Goal: Check status

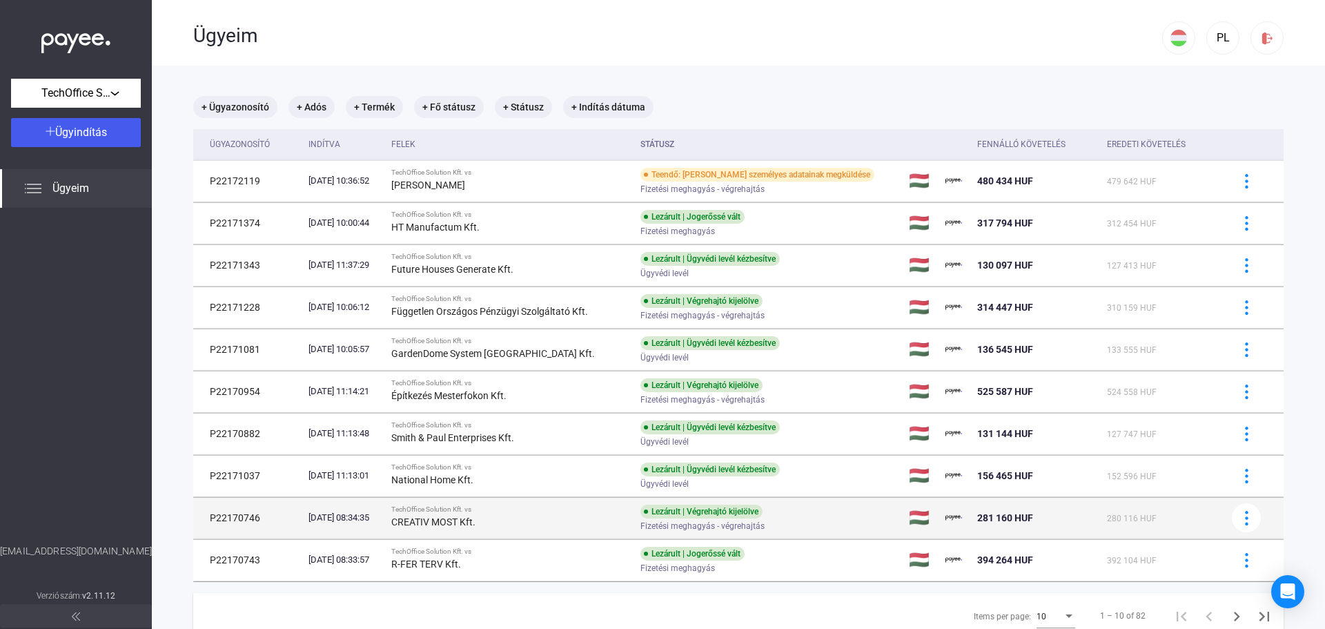
scroll to position [66, 0]
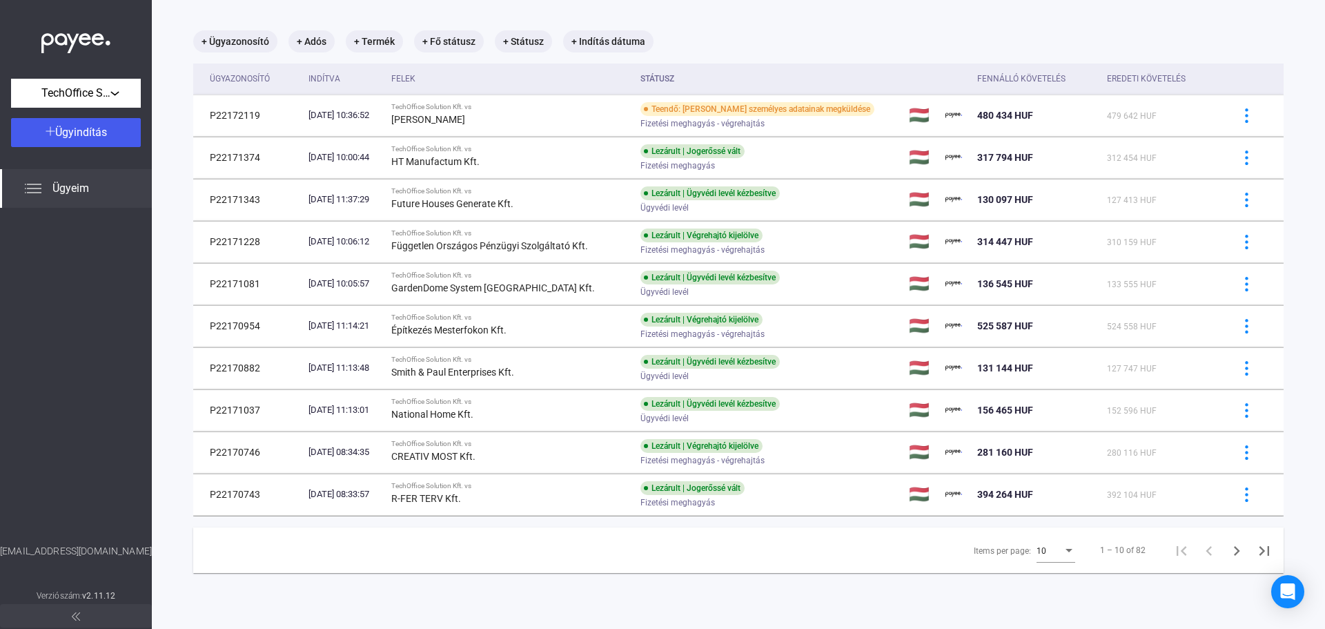
click at [1051, 548] on div "10" at bounding box center [1050, 551] width 26 height 17
click at [1042, 575] on span "25" at bounding box center [1046, 575] width 39 height 17
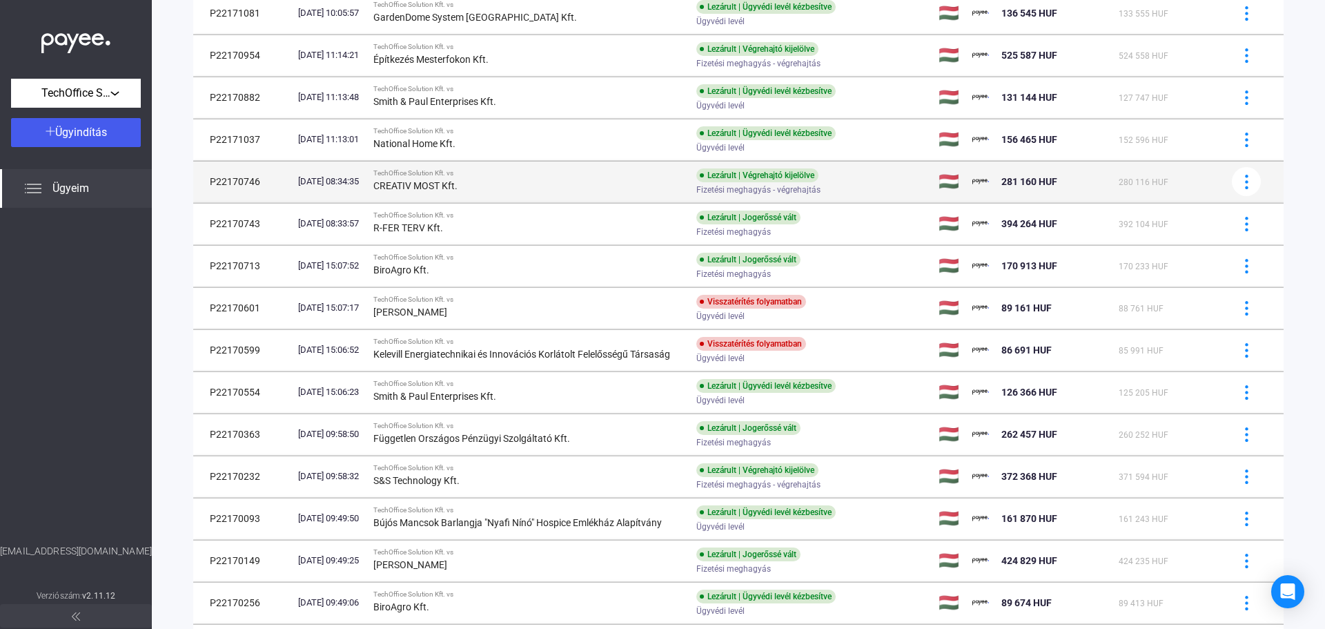
scroll to position [342, 0]
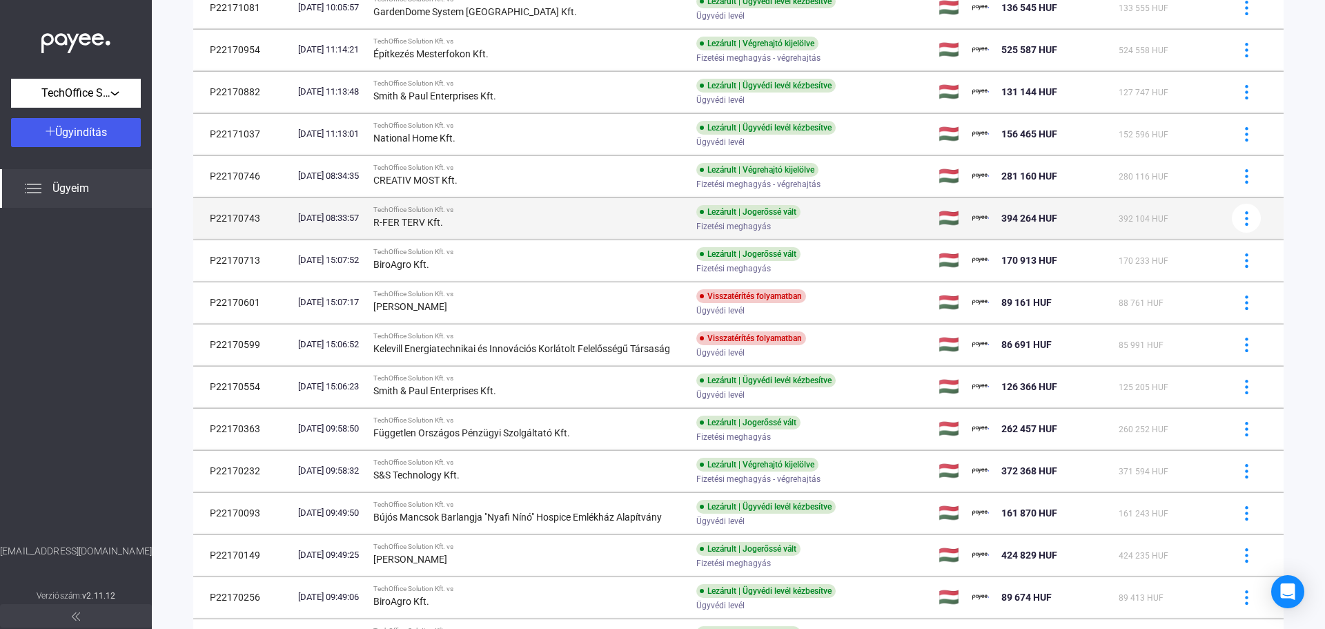
click at [508, 220] on div "R-FER TERV Kft." at bounding box center [529, 222] width 312 height 17
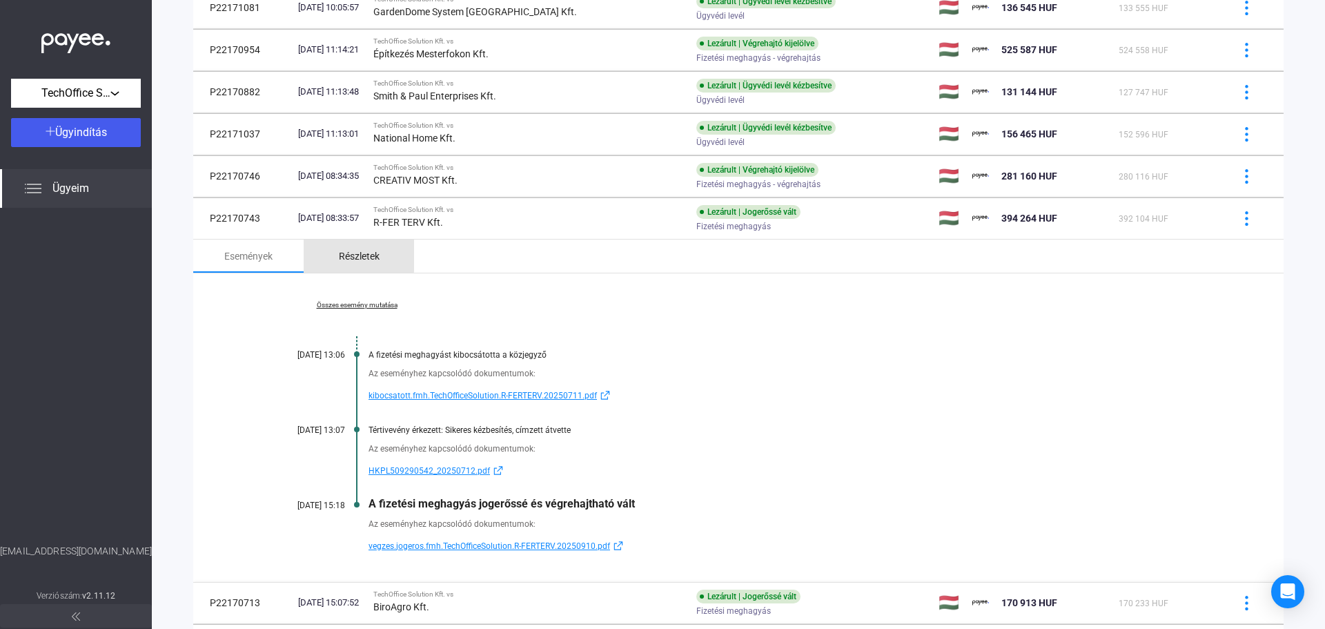
click at [353, 253] on div "Részletek" at bounding box center [359, 256] width 41 height 17
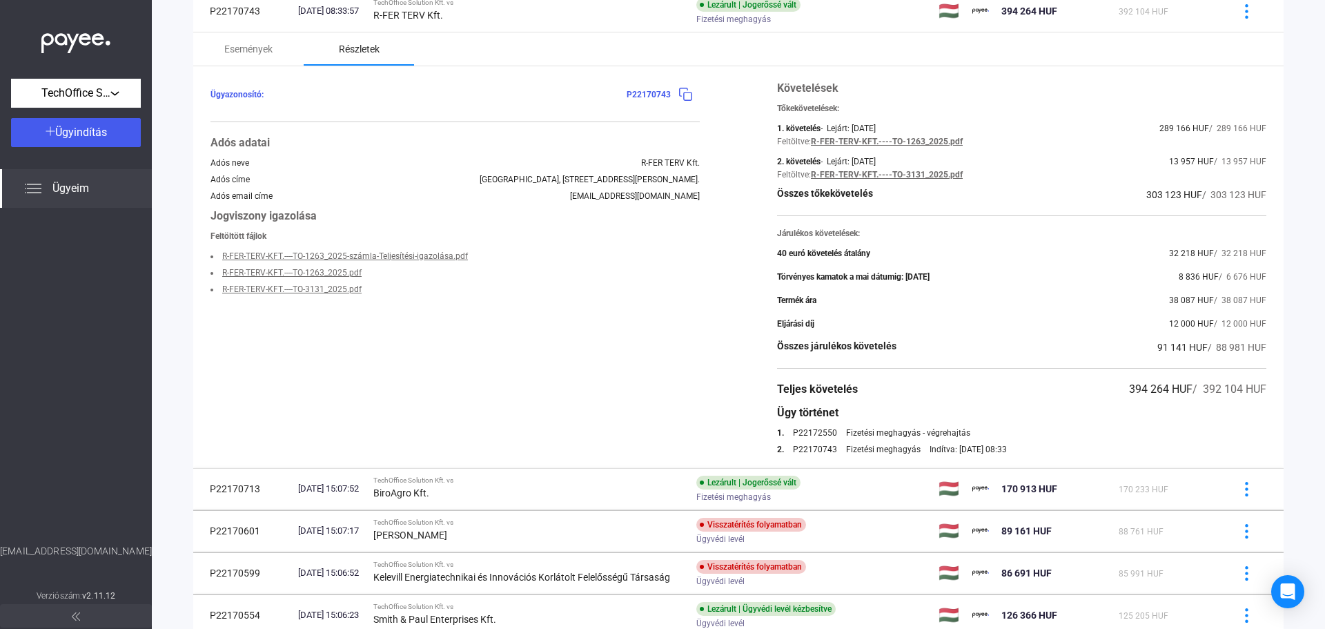
scroll to position [480, 0]
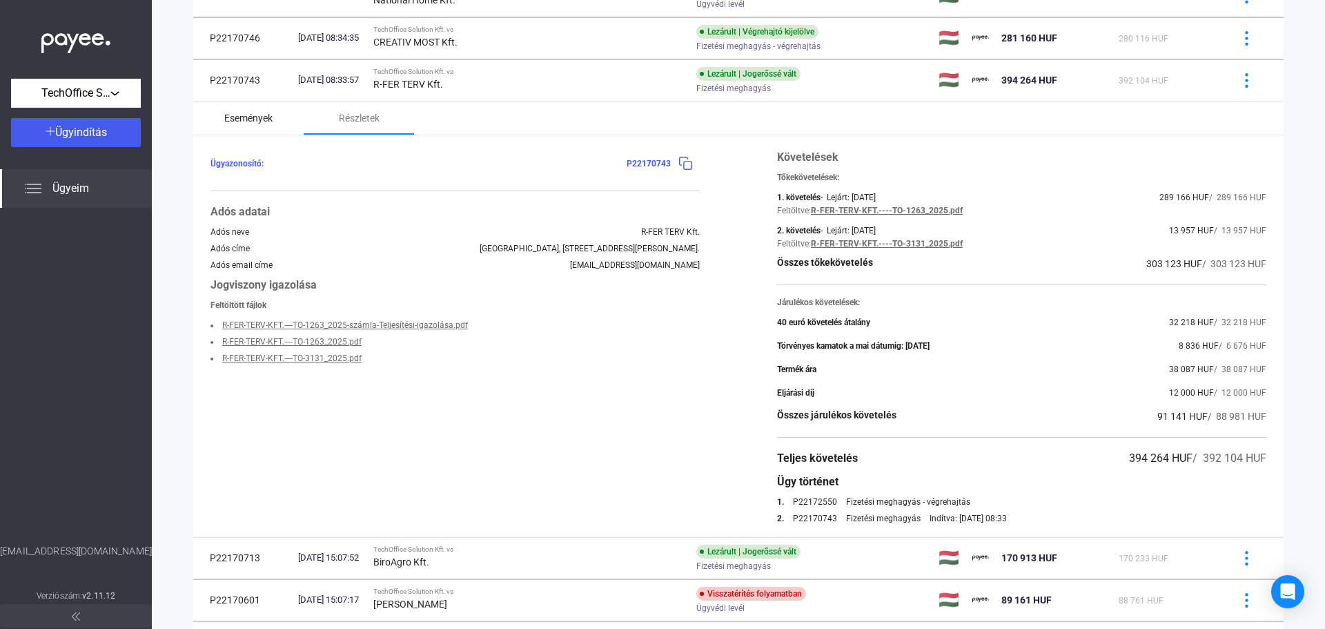
click at [235, 121] on div "Események" at bounding box center [248, 118] width 48 height 17
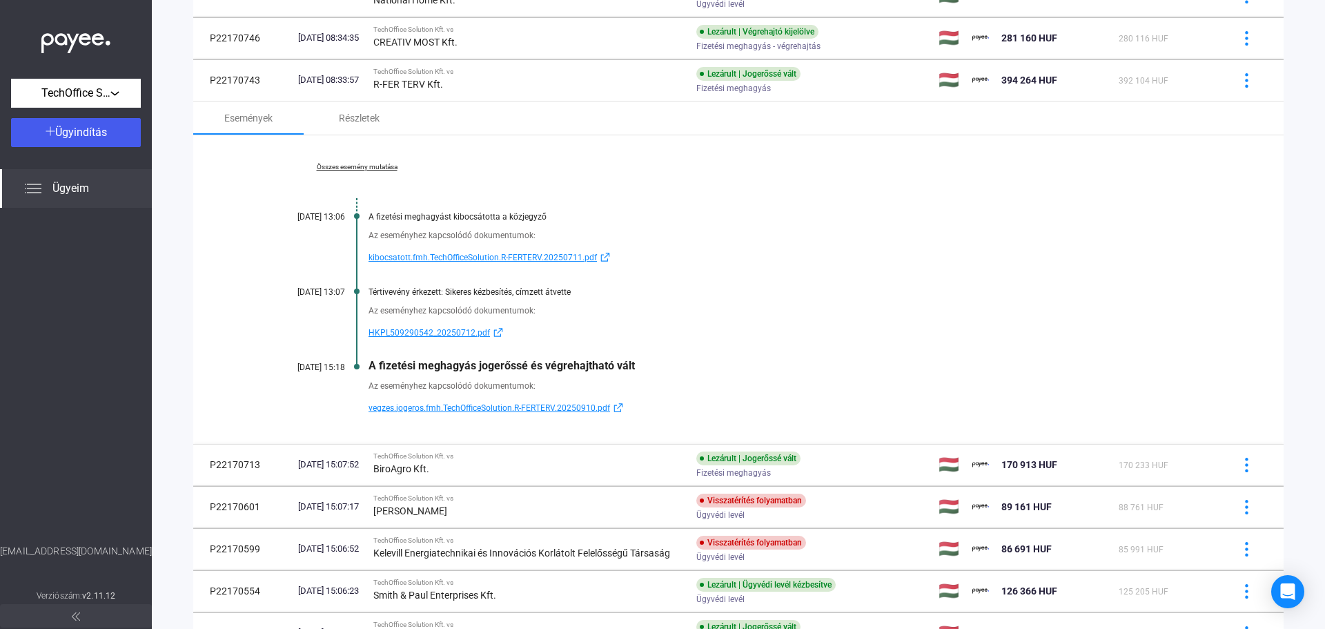
click at [480, 405] on span "vegzes.jogeros.fmh.TechOfficeSolution.R-FERTERV.20250910.pdf" at bounding box center [490, 408] width 242 height 17
click at [56, 185] on span "Ügyeim" at bounding box center [70, 188] width 37 height 17
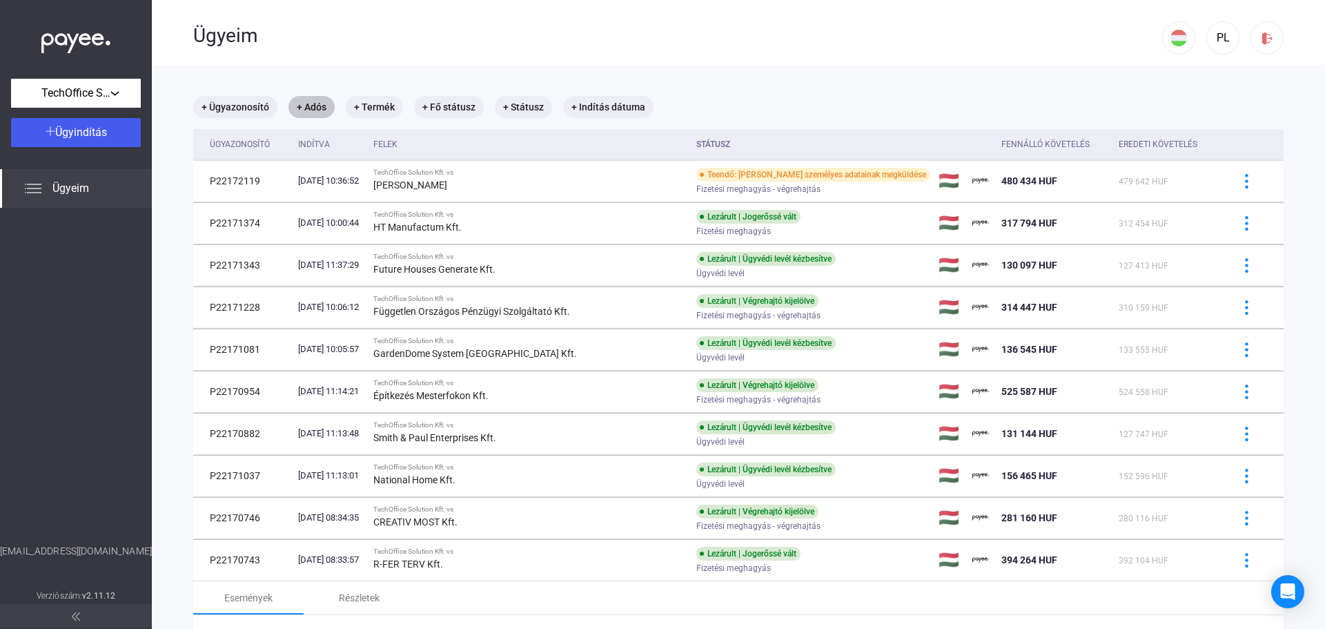
click at [320, 105] on mat-chip "+ Adós" at bounding box center [312, 107] width 46 height 22
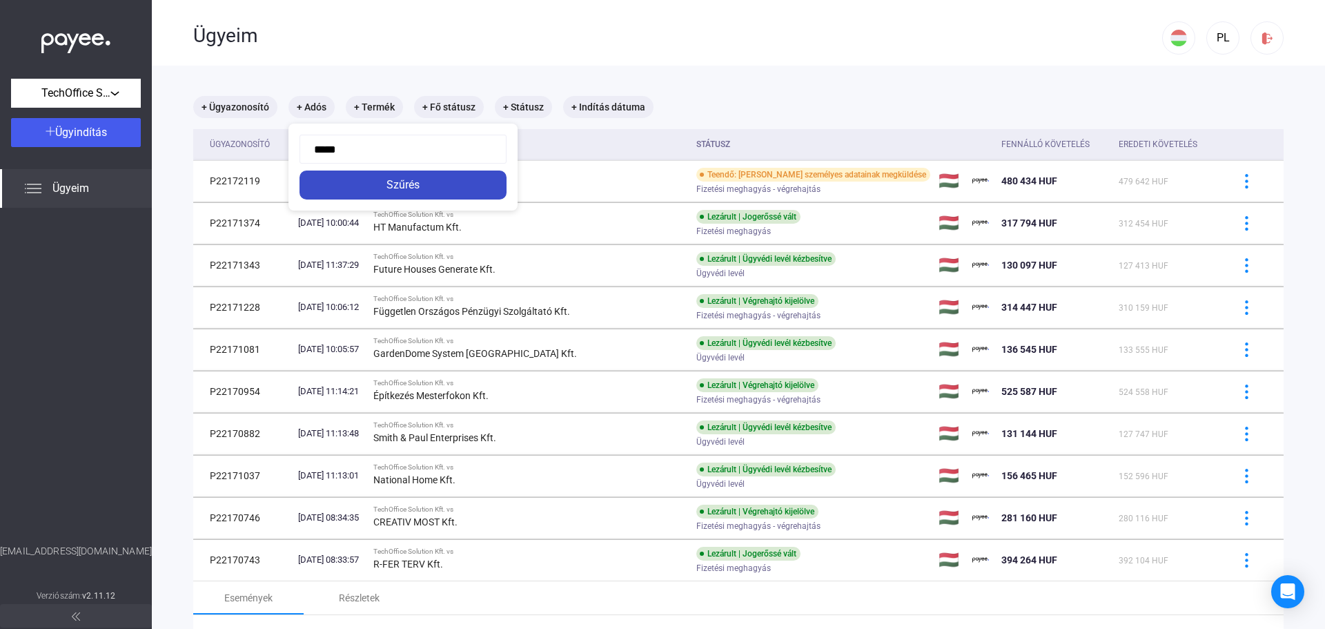
type input "*****"
click at [422, 182] on div "Szűrés" at bounding box center [403, 185] width 199 height 17
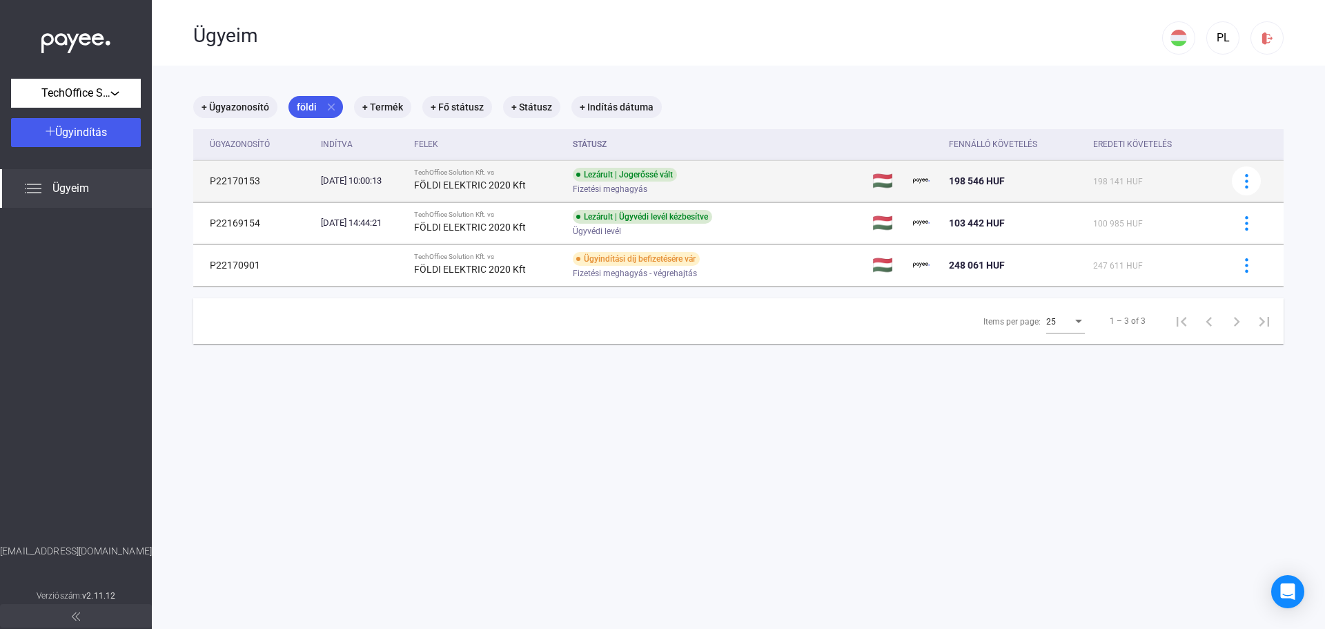
click at [759, 180] on div "Lezárult | Jogerőssé vált Fizetési meghagyás" at bounding box center [683, 181] width 220 height 27
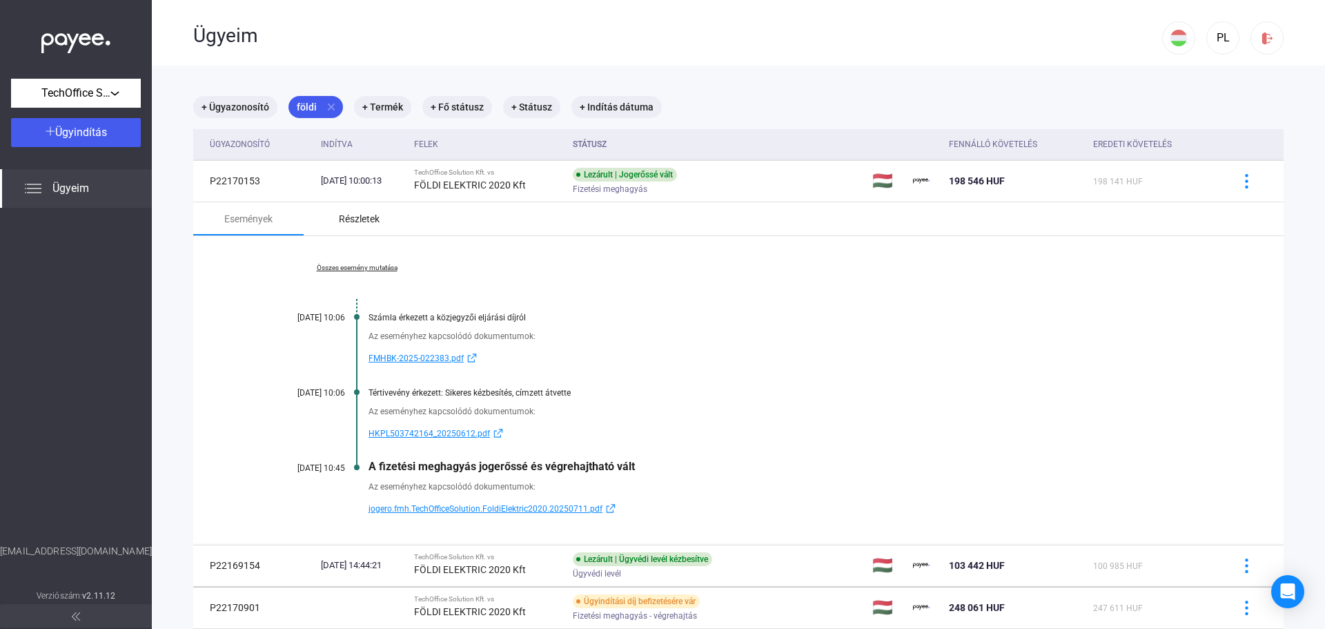
click at [362, 219] on div "Részletek" at bounding box center [359, 219] width 41 height 17
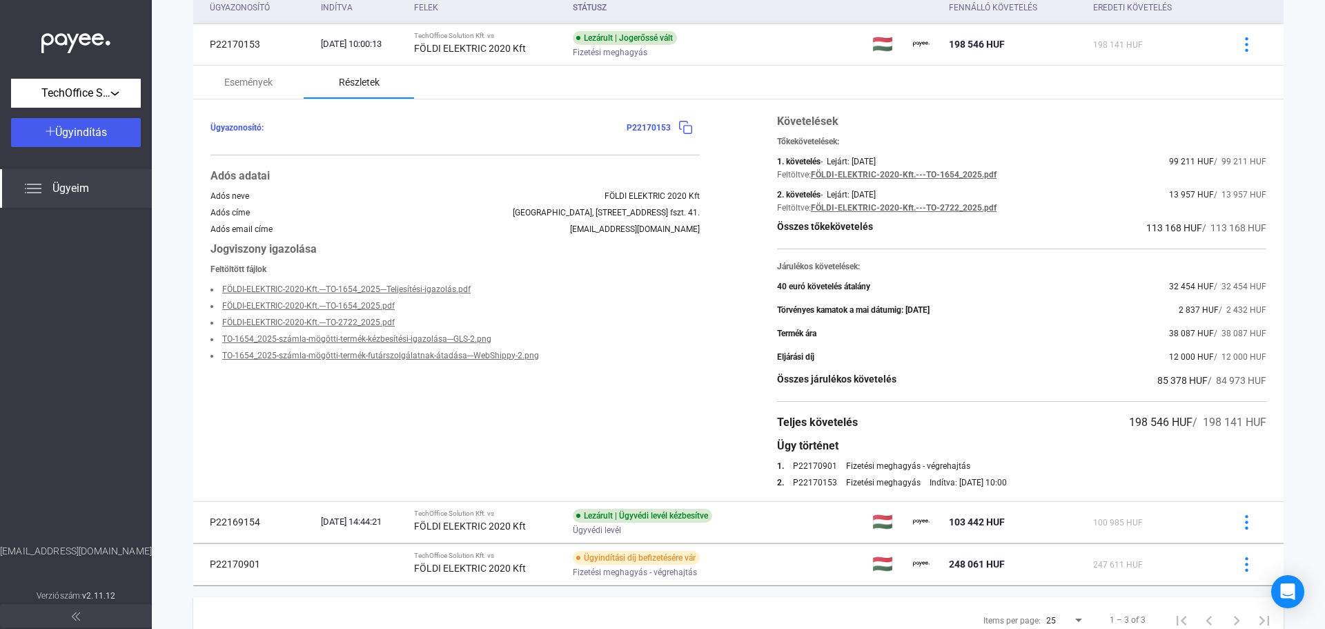
scroll to position [138, 0]
click at [895, 175] on link "FÖLDI-ELEKTRIC-2020-Kft.---TO-1654_2025.pdf" at bounding box center [904, 173] width 186 height 10
click at [895, 208] on link "FÖLDI-ELEKTRIC-2020-Kft.---TO-2722_2025.pdf" at bounding box center [904, 207] width 186 height 10
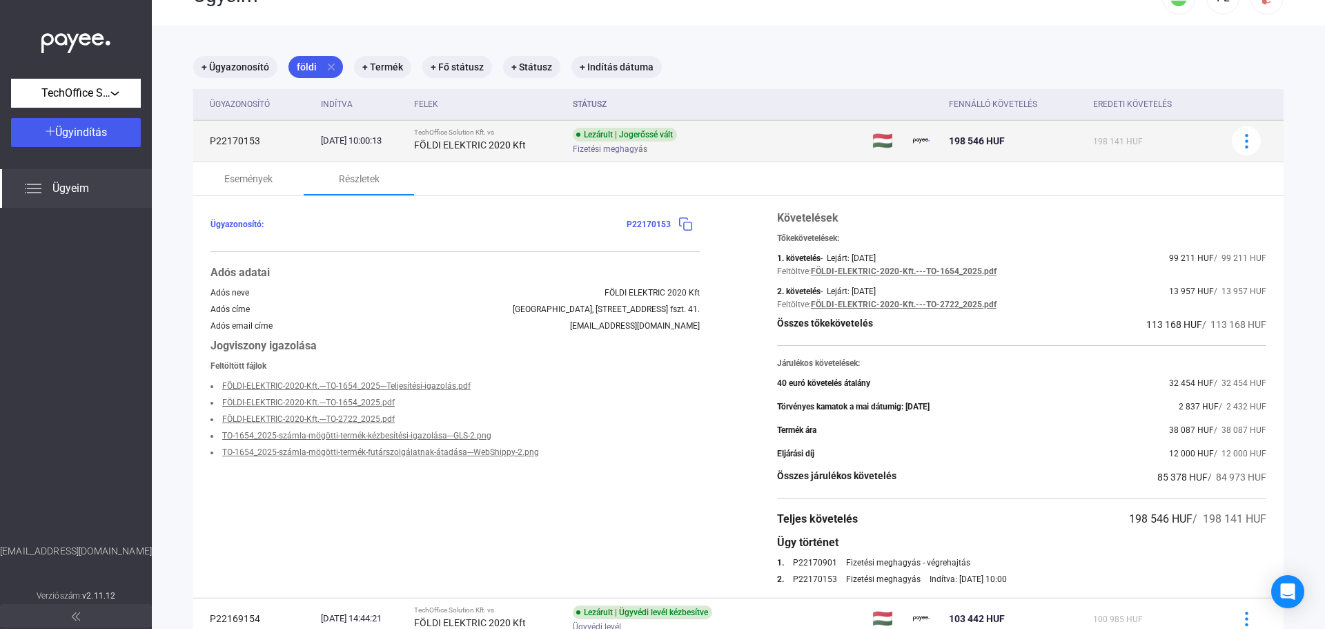
scroll to position [0, 0]
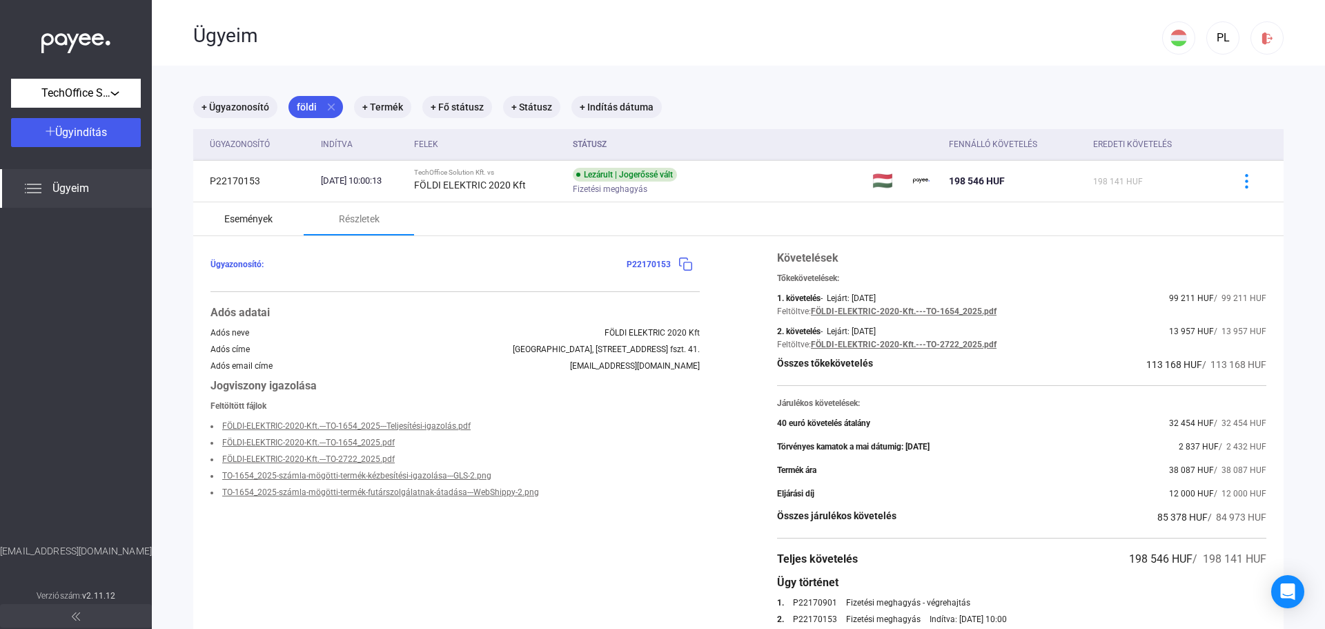
click at [257, 215] on div "Események" at bounding box center [248, 219] width 48 height 17
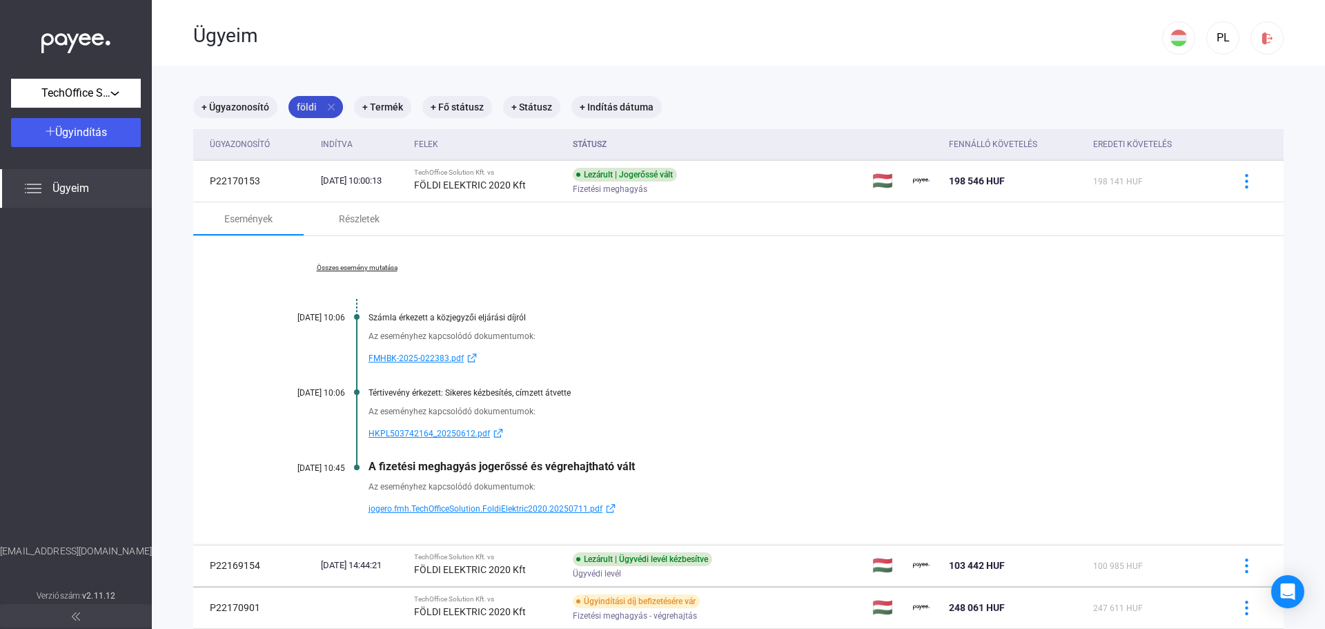
click at [333, 103] on mat-icon "close" at bounding box center [331, 107] width 12 height 12
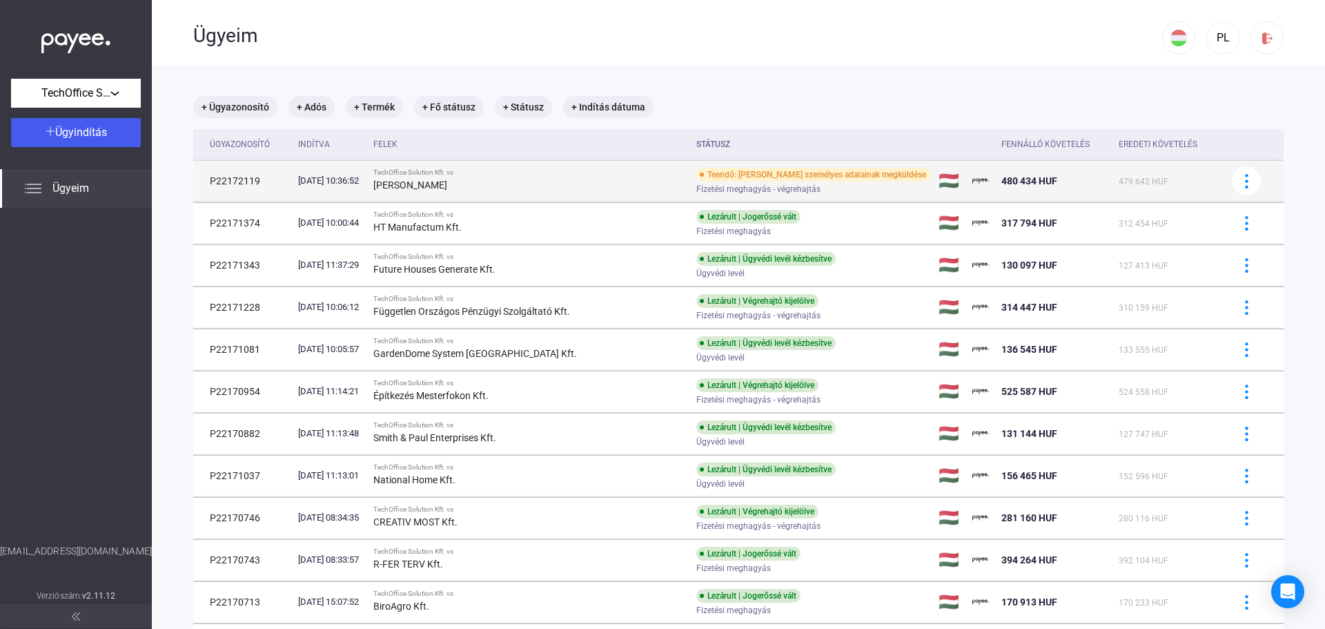
click at [567, 188] on div "[PERSON_NAME]" at bounding box center [529, 185] width 312 height 17
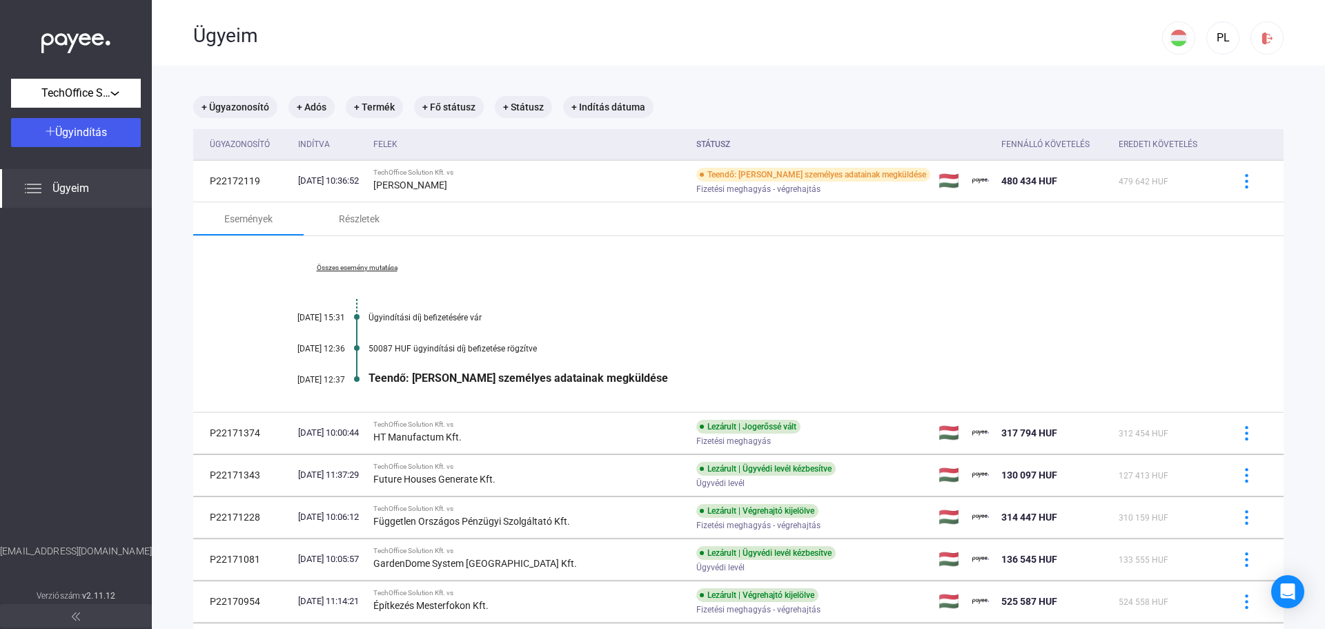
scroll to position [69, 0]
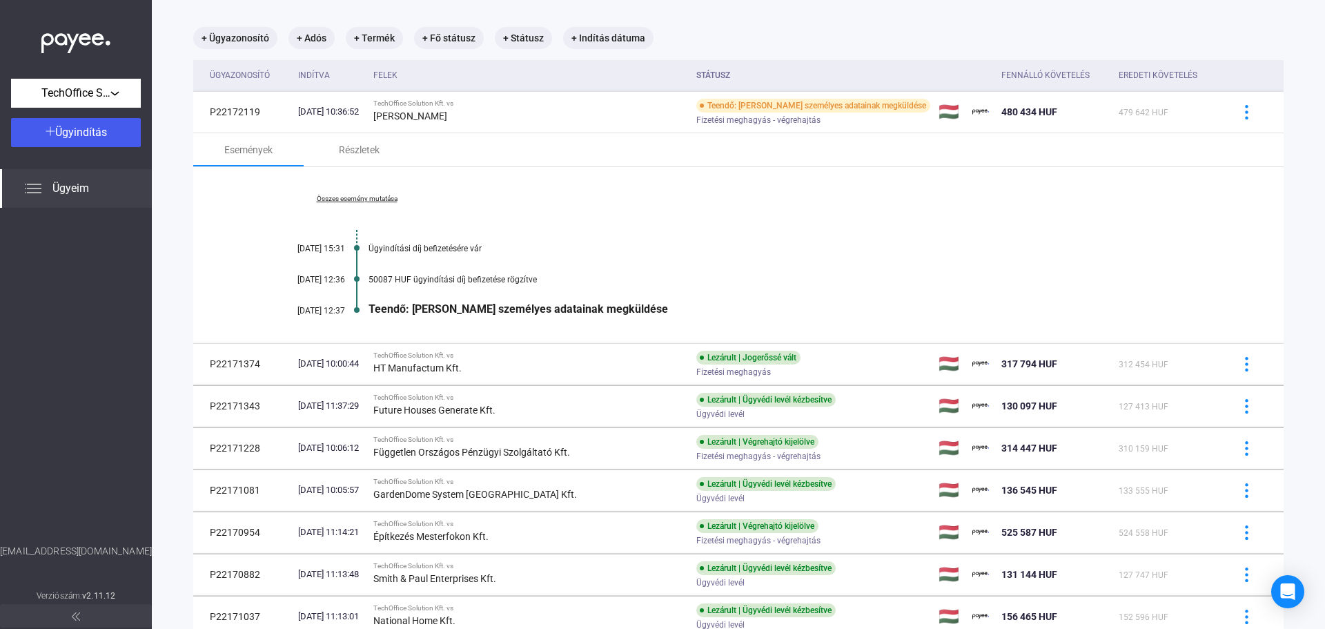
click at [1066, 203] on div "Összes esemény mutatása [DATE] 15:31 Ügyindítási díj befizetésére vár [DATE] 12…" at bounding box center [738, 255] width 1091 height 176
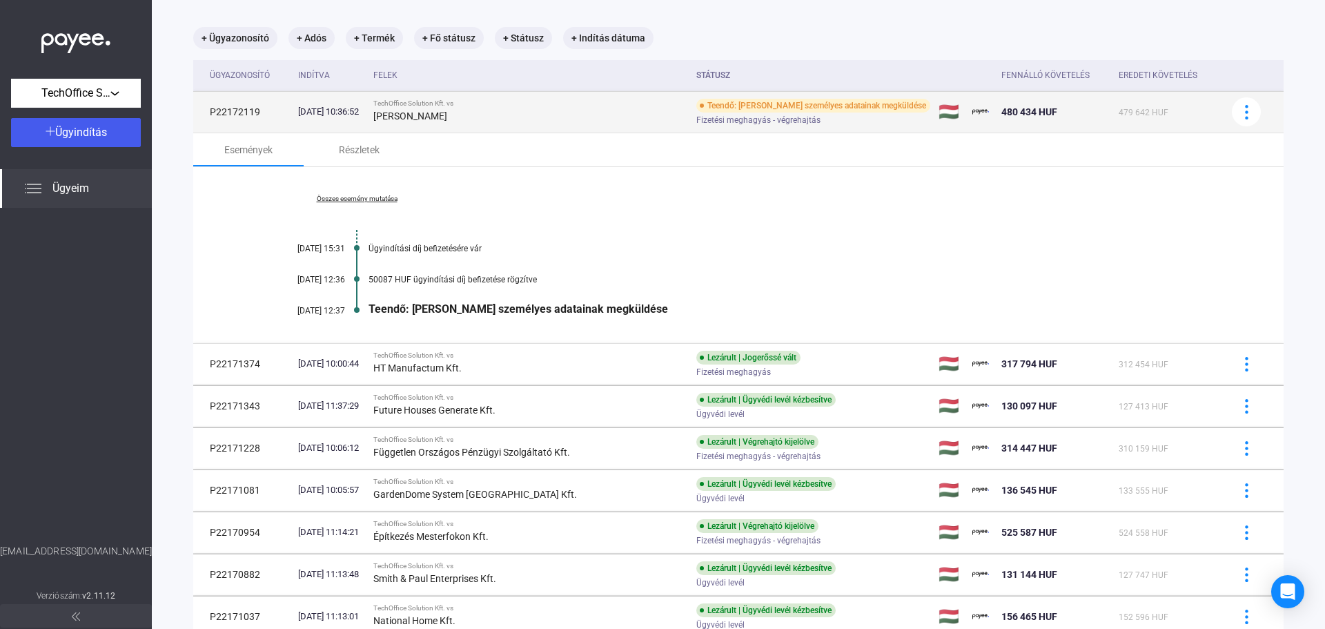
click at [233, 112] on td "P22172119" at bounding box center [242, 111] width 99 height 41
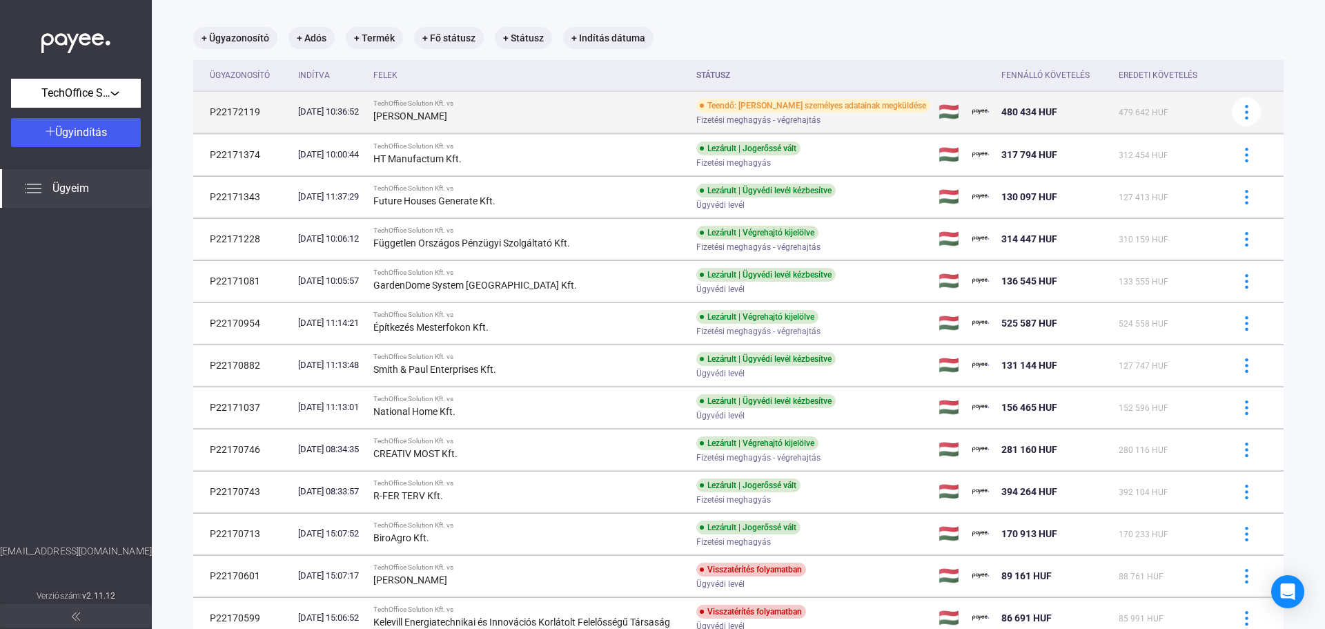
click at [233, 112] on td "P22172119" at bounding box center [242, 111] width 99 height 41
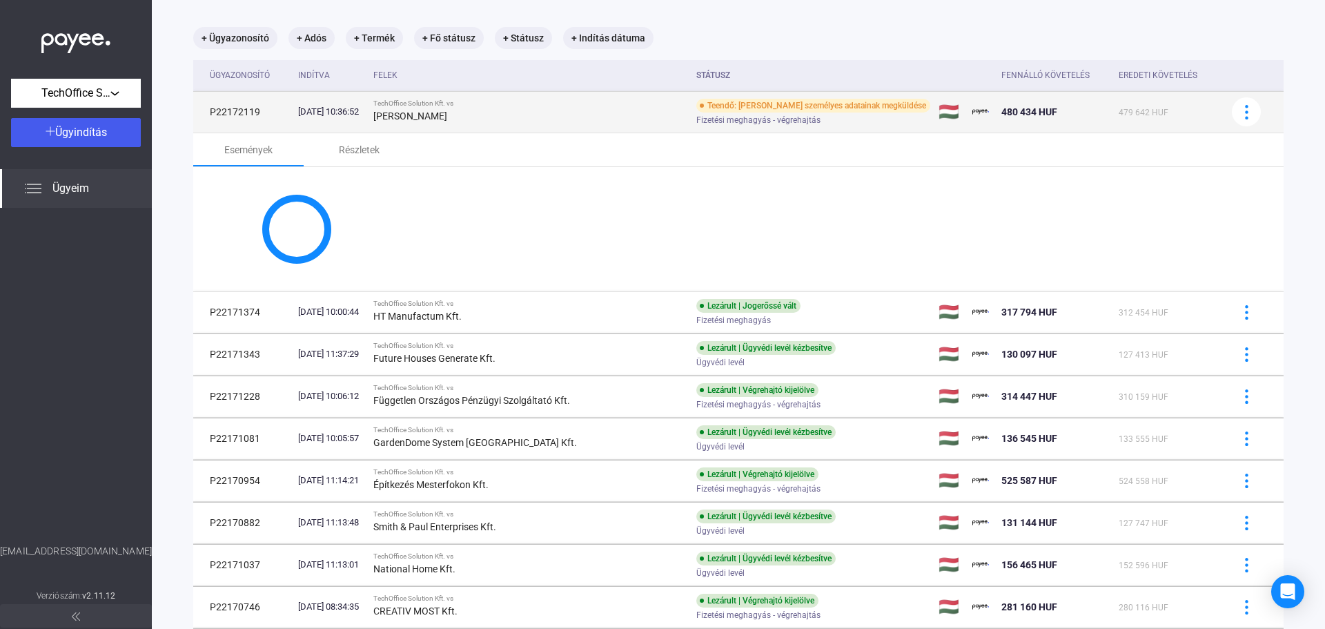
copy td "P22172119"
